Goal: Entertainment & Leisure: Consume media (video, audio)

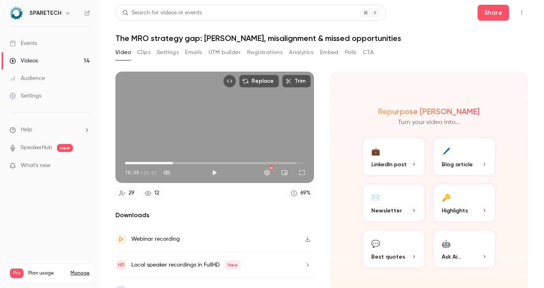
click at [250, 130] on div "Replace Trim 10:39 10:39 / 39:31 HD" at bounding box center [214, 127] width 198 height 111
click at [122, 162] on div "10:40 10:40 / 39:31 HD" at bounding box center [214, 166] width 198 height 33
click at [134, 165] on span "10:41" at bounding box center [214, 163] width 179 height 13
click at [223, 138] on div "Replace Trim 10:39 10:39 / 39:31 HD" at bounding box center [214, 127] width 198 height 111
click at [307, 172] on button "Full screen" at bounding box center [302, 173] width 16 height 16
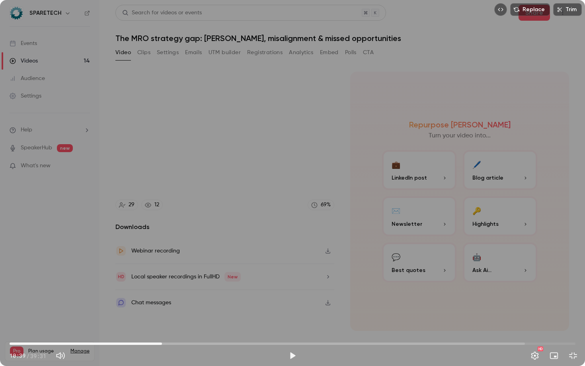
click at [372, 283] on div "Replace Trim 10:39 10:39 / 39:31 HD" at bounding box center [292, 183] width 585 height 366
click at [160, 288] on span "10:28" at bounding box center [159, 343] width 2 height 2
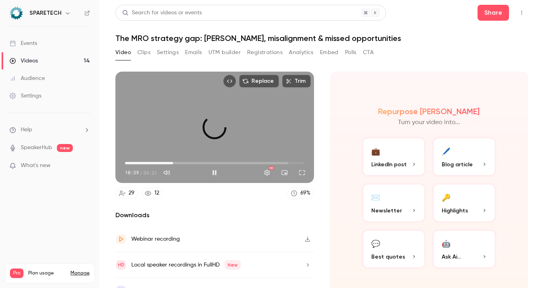
click at [178, 162] on span "10:39" at bounding box center [214, 163] width 179 height 13
click at [303, 173] on button "Full screen" at bounding box center [302, 173] width 16 height 16
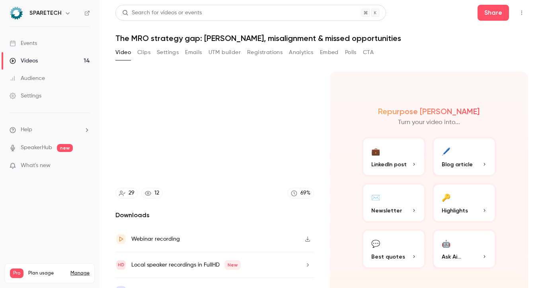
type input "******"
